Goal: Understand site structure: Understand site structure

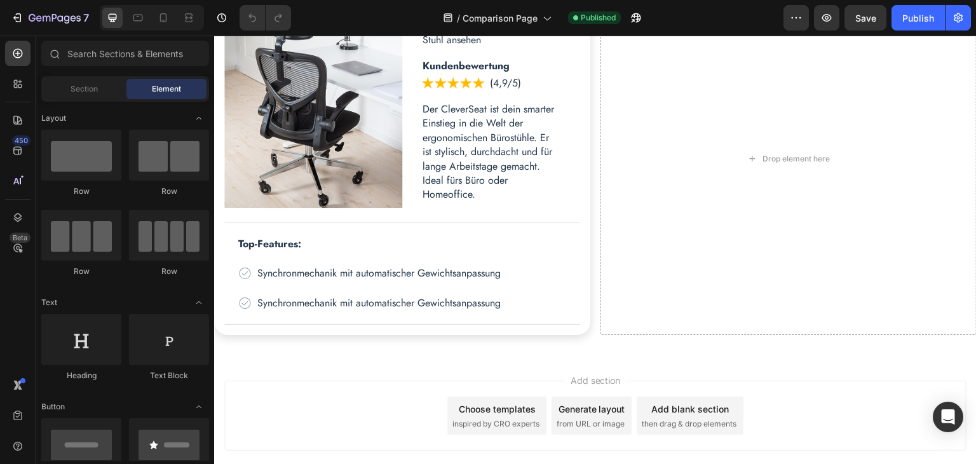
scroll to position [572, 0]
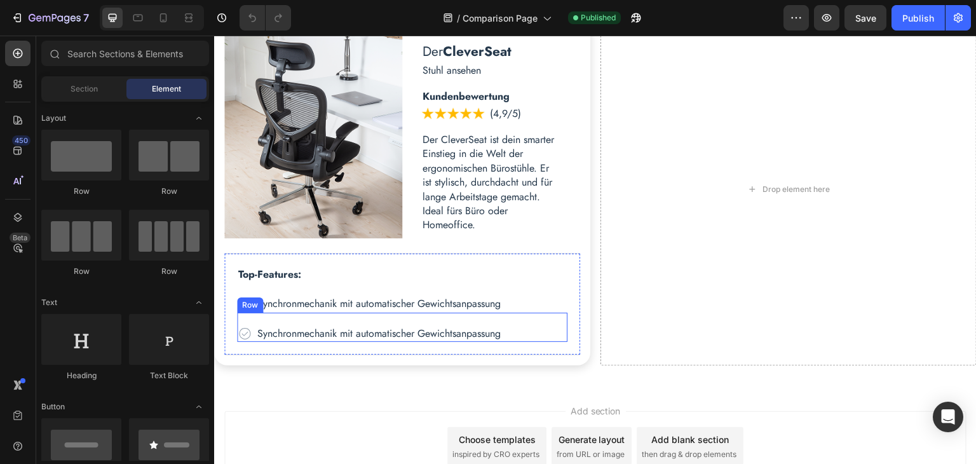
click at [249, 317] on div "Icon Synchronmechanik mit automatischer Gewichtsanpassung Text Block Row" at bounding box center [402, 327] width 331 height 29
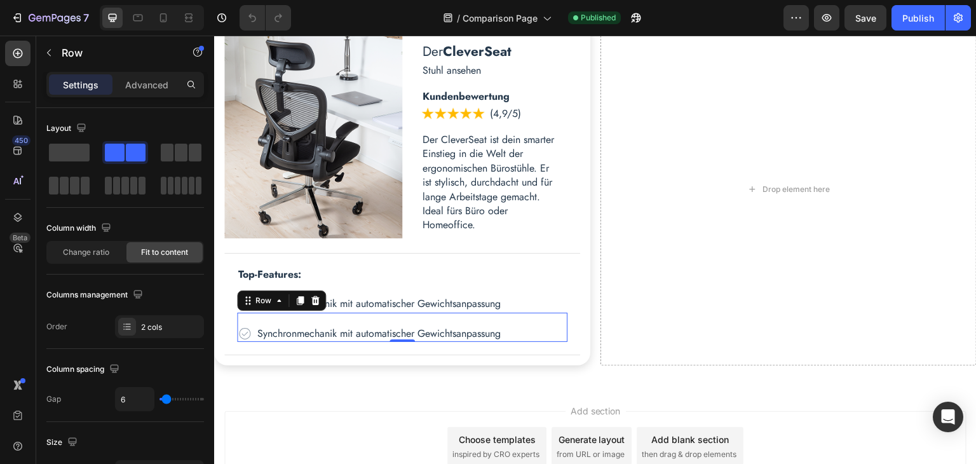
click at [298, 300] on icon at bounding box center [300, 300] width 7 height 9
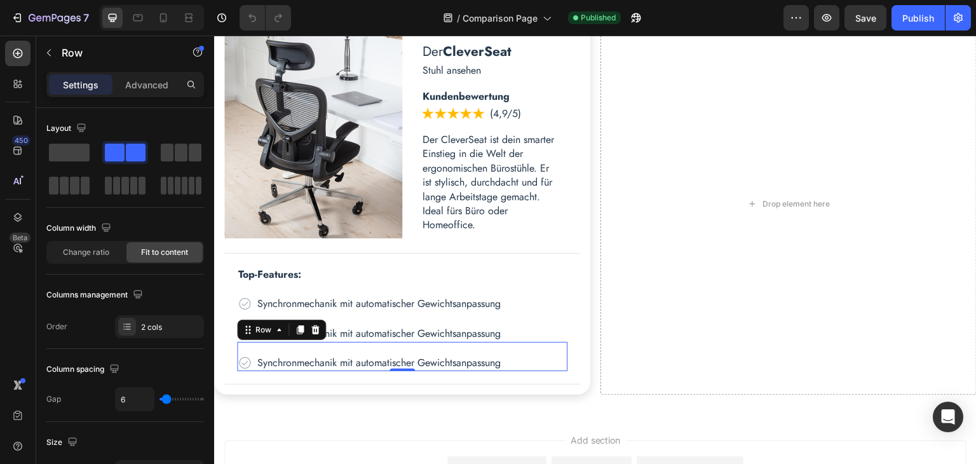
scroll to position [587, 0]
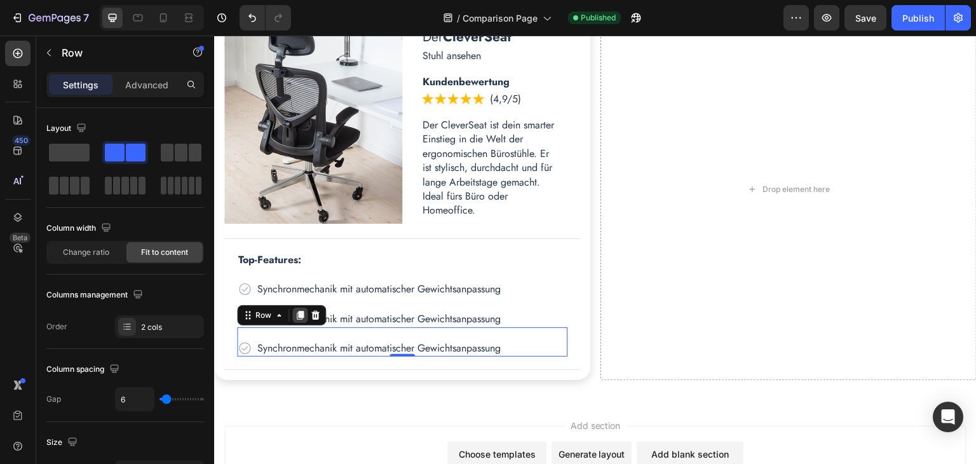
click at [295, 315] on icon at bounding box center [300, 315] width 10 height 10
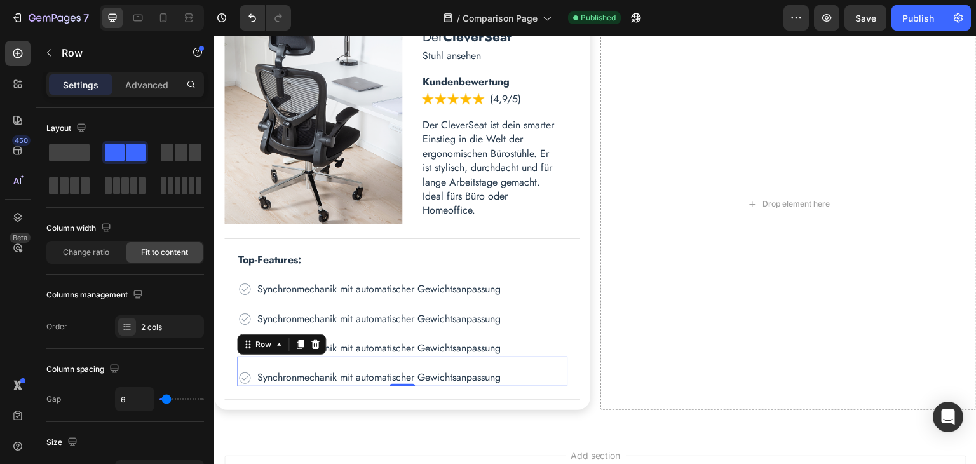
scroll to position [601, 0]
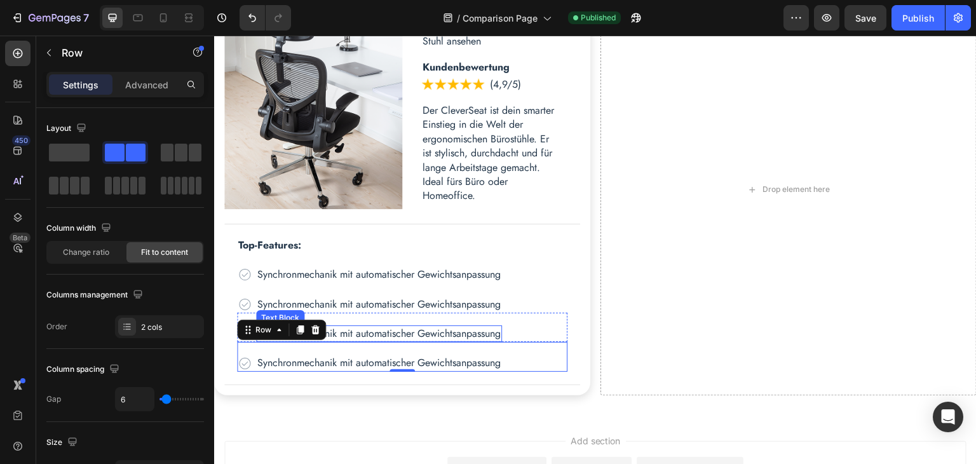
click at [360, 331] on p "Synchronmechanik mit automatischer Gewichtsanpassung" at bounding box center [378, 334] width 243 height 14
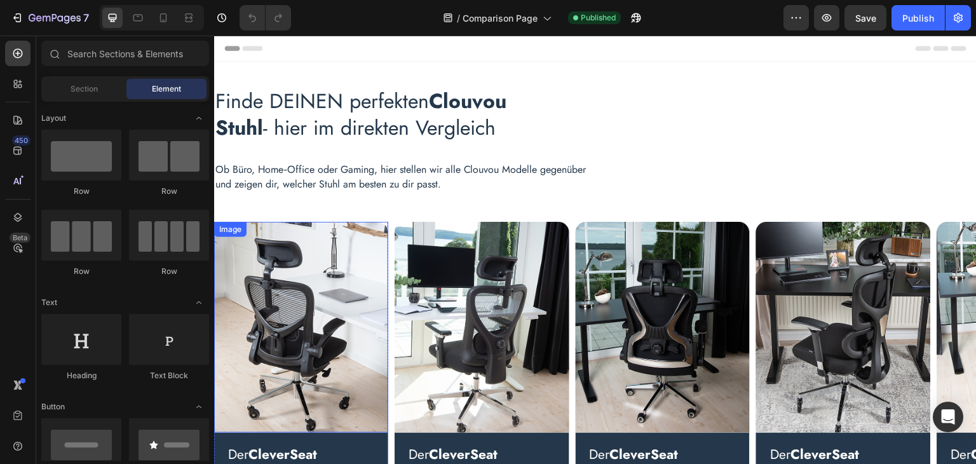
scroll to position [676, 0]
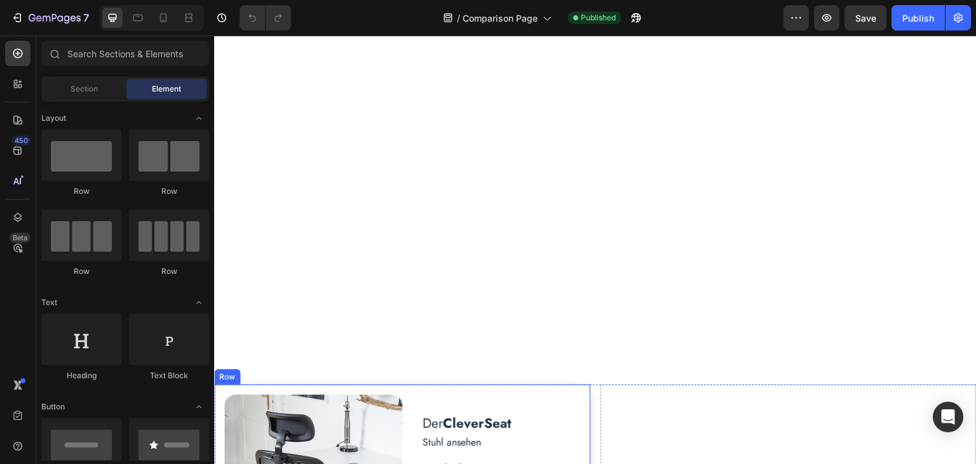
scroll to position [645, 0]
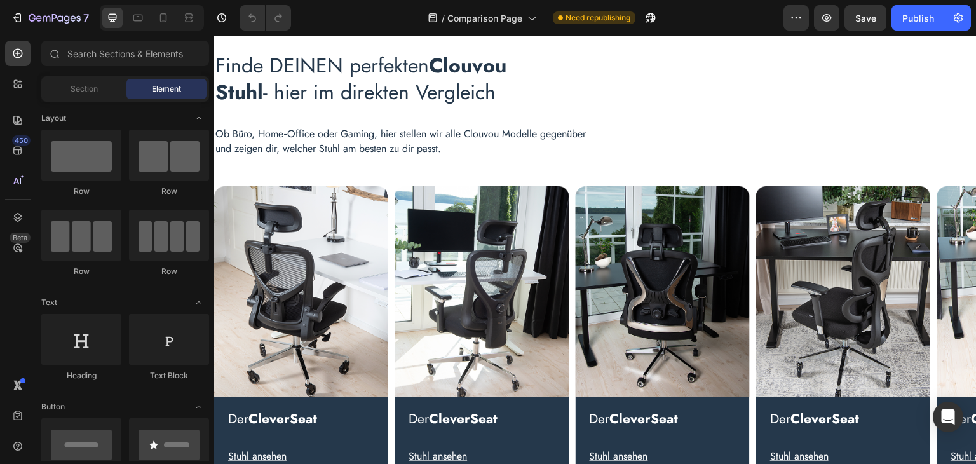
scroll to position [353, 0]
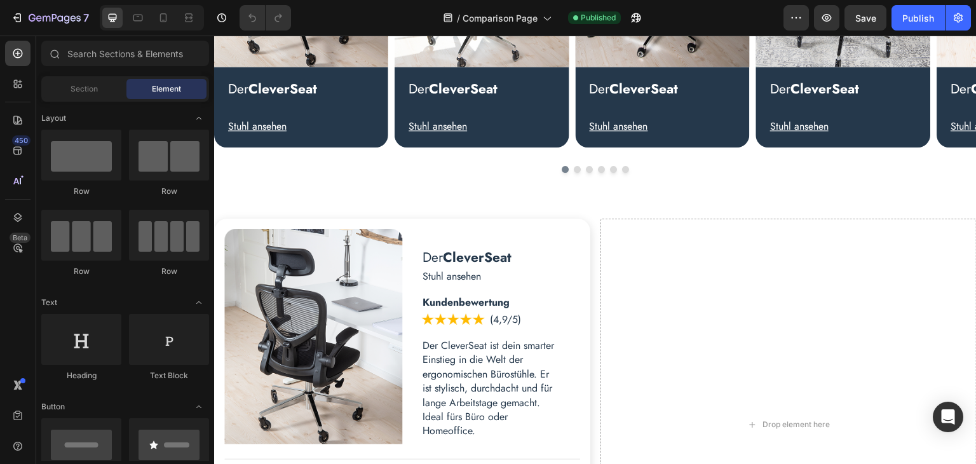
scroll to position [671, 0]
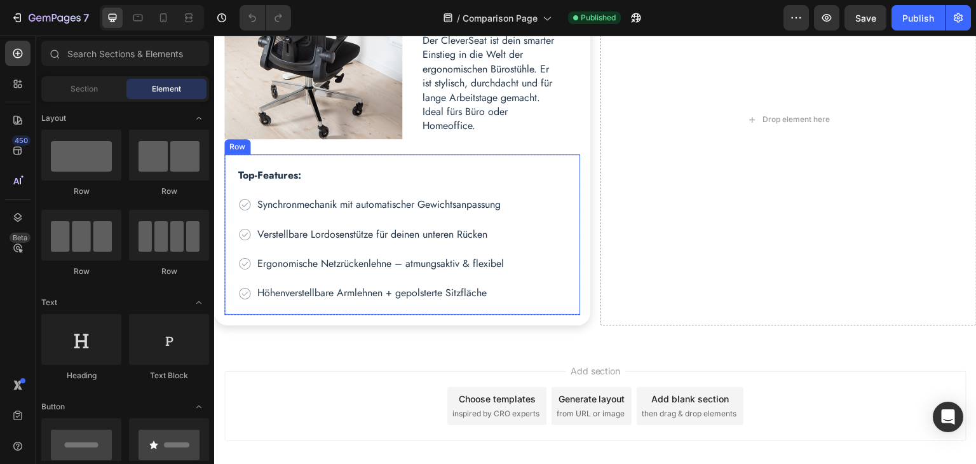
click at [568, 299] on div "Top-Features: Text Block Icon Synchronmechanik mit automatischer Gewichtsanpass…" at bounding box center [402, 234] width 356 height 161
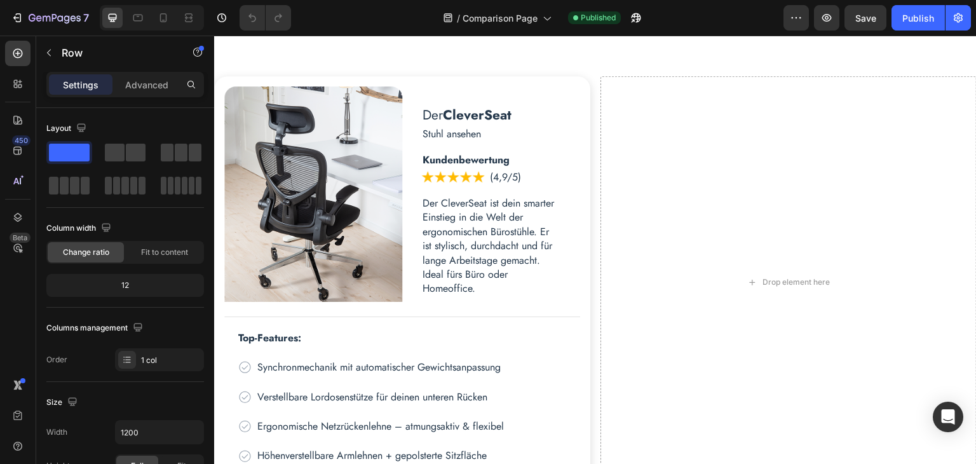
scroll to position [735, 0]
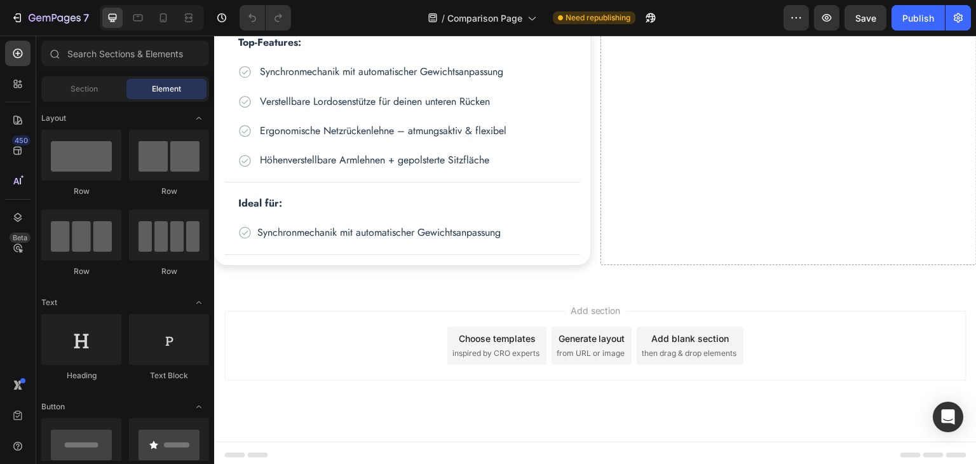
scroll to position [807, 0]
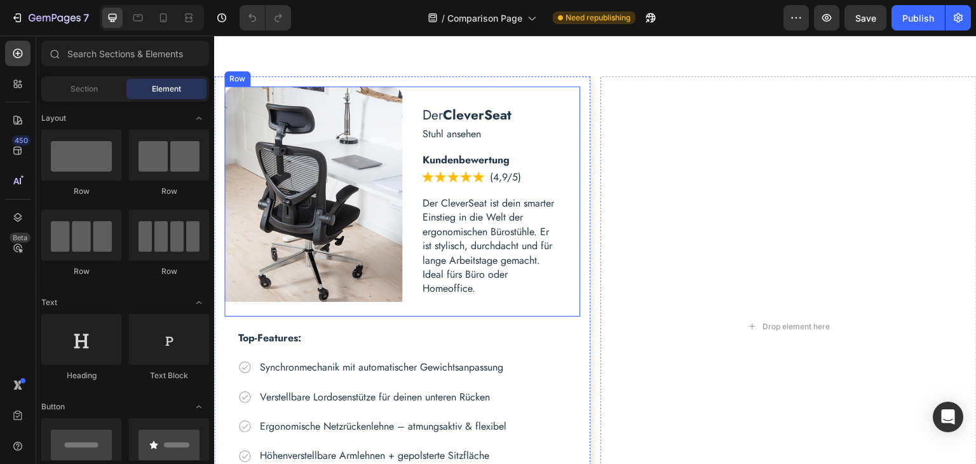
scroll to position [823, 0]
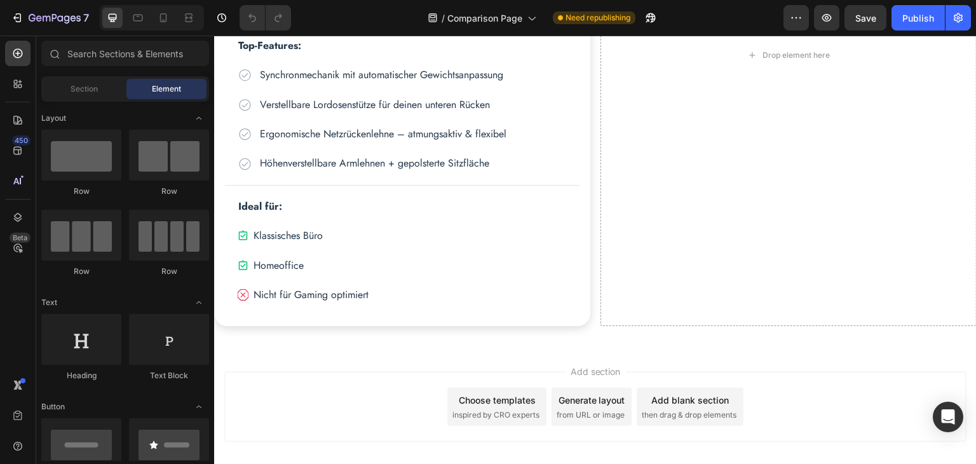
scroll to position [802, 0]
click at [244, 294] on icon at bounding box center [242, 294] width 11 height 11
